Goal: Information Seeking & Learning: Learn about a topic

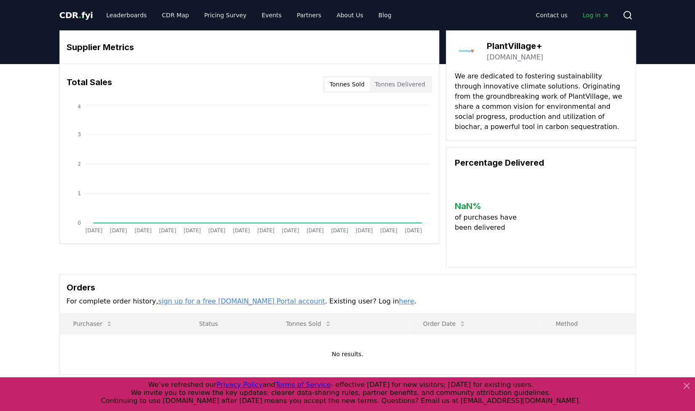
click at [516, 45] on h3 "PlantVillage+" at bounding box center [515, 46] width 56 height 13
click at [501, 97] on p "We are dedicated to fostering sustainability through innovative climate solutio…" at bounding box center [541, 101] width 172 height 61
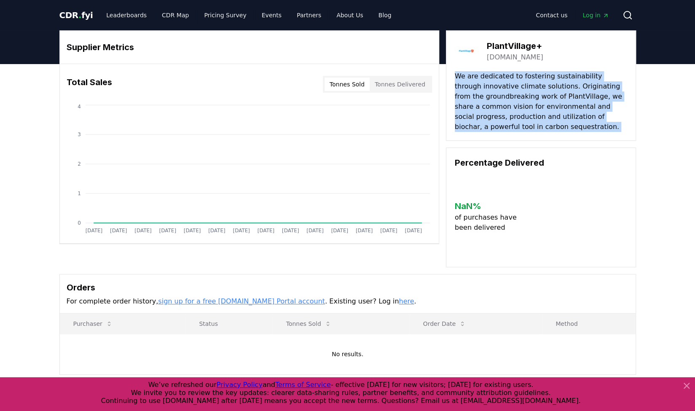
click at [501, 97] on p "We are dedicated to fostering sustainability through innovative climate solutio…" at bounding box center [541, 101] width 172 height 61
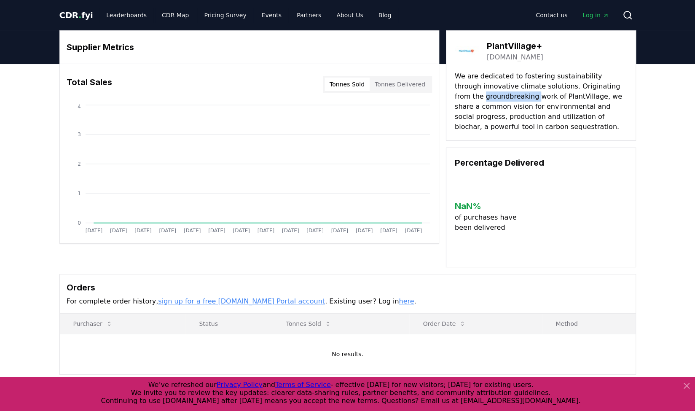
click at [501, 97] on p "We are dedicated to fostering sustainability through innovative climate solutio…" at bounding box center [541, 101] width 172 height 61
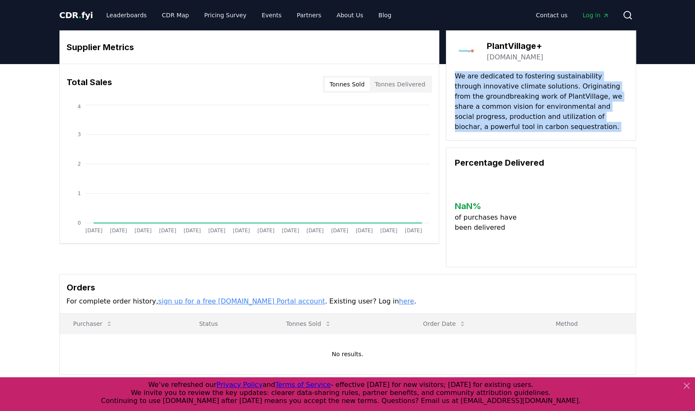
click at [501, 97] on p "We are dedicated to fostering sustainability through innovative climate solutio…" at bounding box center [541, 101] width 172 height 61
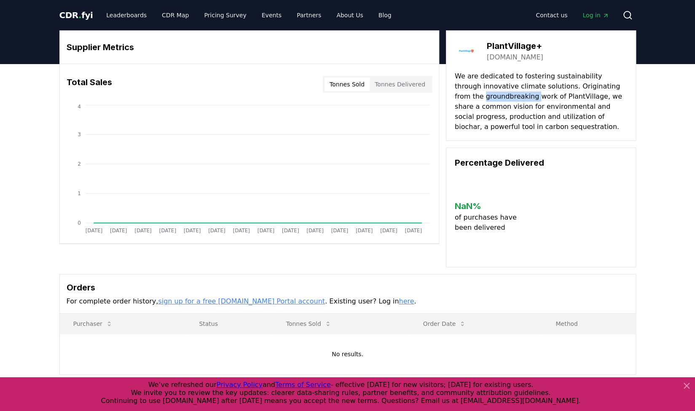
click at [501, 97] on p "We are dedicated to fostering sustainability through innovative climate solutio…" at bounding box center [541, 101] width 172 height 61
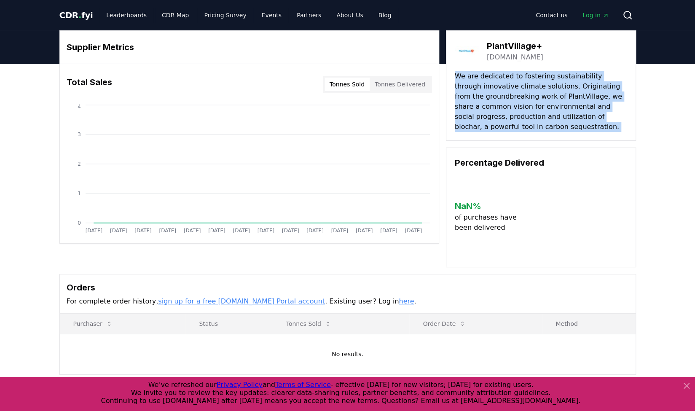
click at [501, 97] on p "We are dedicated to fostering sustainability through innovative climate solutio…" at bounding box center [541, 101] width 172 height 61
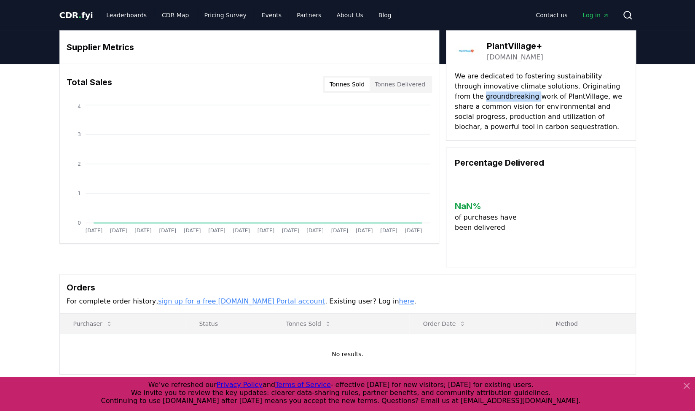
click at [501, 97] on p "We are dedicated to fostering sustainability through innovative climate solutio…" at bounding box center [541, 101] width 172 height 61
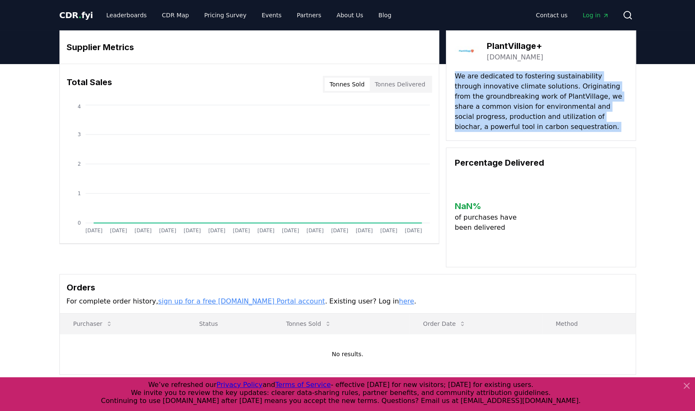
click at [501, 97] on p "We are dedicated to fostering sustainability through innovative climate solutio…" at bounding box center [541, 101] width 172 height 61
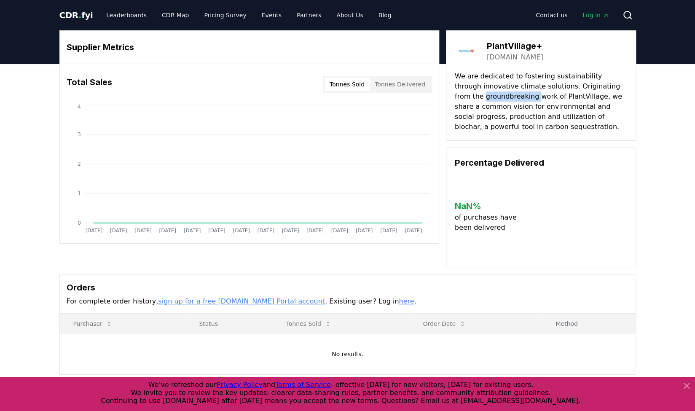
click at [501, 97] on p "We are dedicated to fostering sustainability through innovative climate solutio…" at bounding box center [541, 101] width 172 height 61
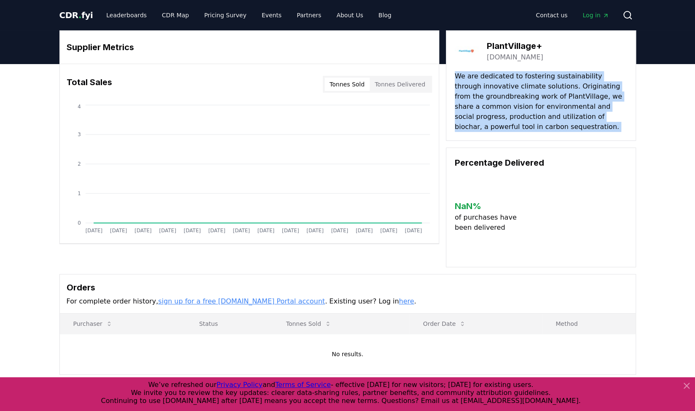
click at [501, 97] on p "We are dedicated to fostering sustainability through innovative climate solutio…" at bounding box center [541, 101] width 172 height 61
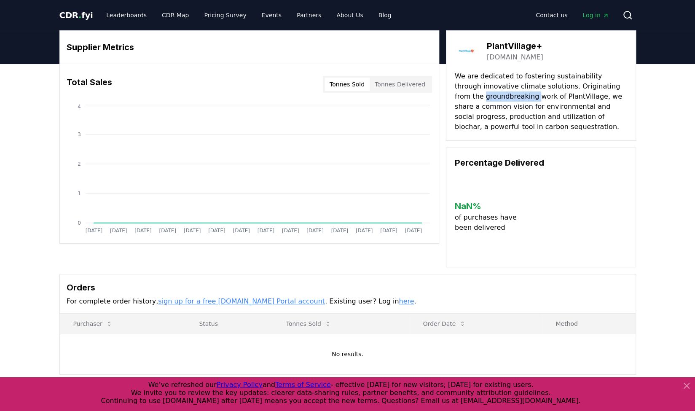
click at [501, 97] on p "We are dedicated to fostering sustainability through innovative climate solutio…" at bounding box center [541, 101] width 172 height 61
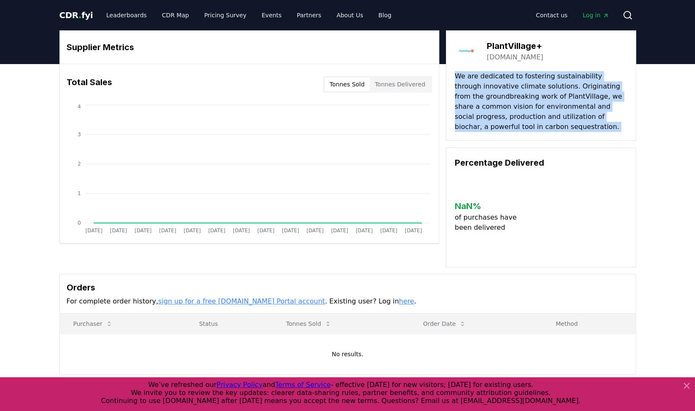
click at [501, 97] on p "We are dedicated to fostering sustainability through innovative climate solutio…" at bounding box center [541, 101] width 172 height 61
click at [500, 101] on p "We are dedicated to fostering sustainability through innovative climate solutio…" at bounding box center [541, 101] width 172 height 61
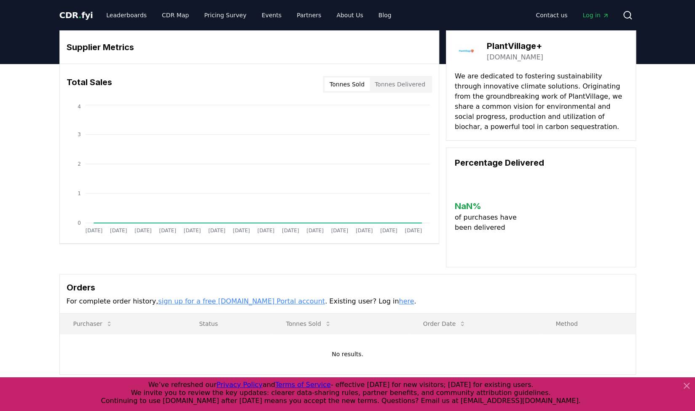
click at [408, 81] on button "Tonnes Delivered" at bounding box center [400, 84] width 61 height 13
click at [359, 83] on button "Tonnes Sold" at bounding box center [347, 84] width 45 height 13
click at [401, 80] on button "Tonnes Delivered" at bounding box center [400, 84] width 61 height 13
click at [367, 82] on button "Tonnes Sold" at bounding box center [347, 84] width 45 height 13
